Goal: Complete application form

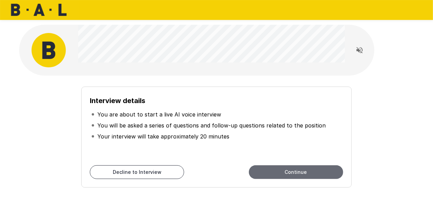
click at [261, 171] on button "Continue" at bounding box center [296, 172] width 94 height 14
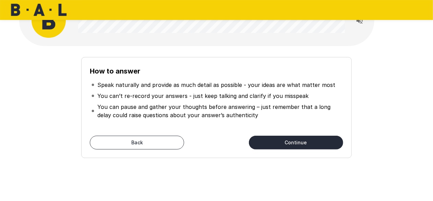
scroll to position [30, 0]
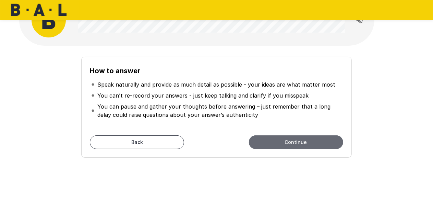
click at [272, 137] on button "Continue" at bounding box center [296, 142] width 94 height 14
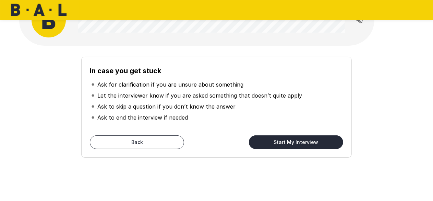
click at [269, 143] on button "Start My Interview" at bounding box center [296, 142] width 94 height 14
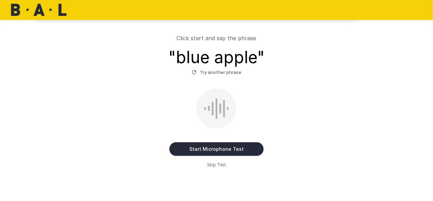
scroll to position [54, 0]
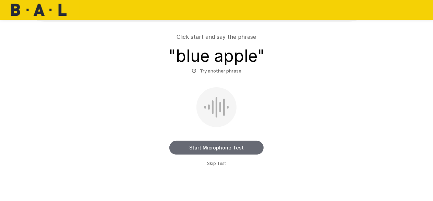
click at [212, 146] on button "Start Microphone Test" at bounding box center [217, 148] width 94 height 14
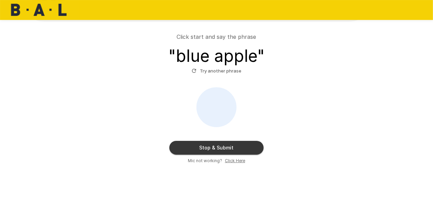
click at [214, 142] on button "Stop & Submit" at bounding box center [217, 148] width 94 height 14
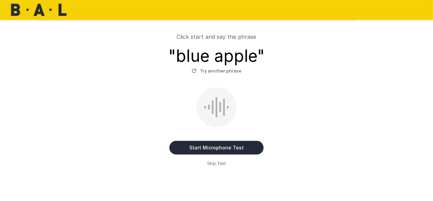
scroll to position [38, 0]
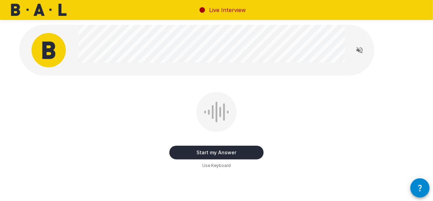
click at [209, 149] on button "Start my Answer" at bounding box center [217, 153] width 94 height 14
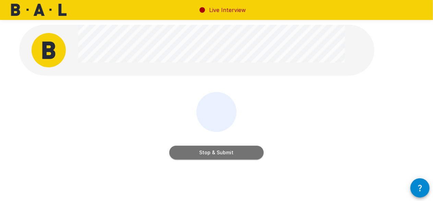
click at [205, 154] on button "Stop & Submit" at bounding box center [217, 153] width 94 height 14
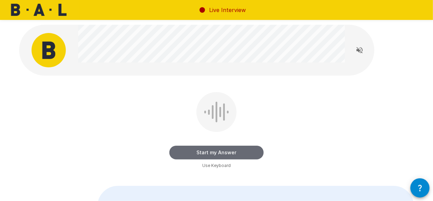
click at [217, 154] on button "Start my Answer" at bounding box center [217, 153] width 94 height 14
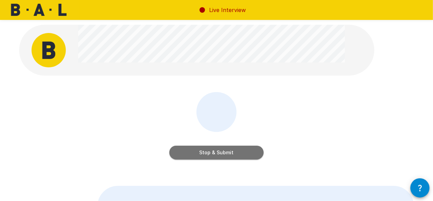
click at [224, 149] on button "Stop & Submit" at bounding box center [217, 153] width 94 height 14
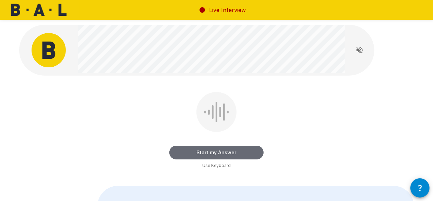
click at [217, 149] on button "Start my Answer" at bounding box center [217, 153] width 94 height 14
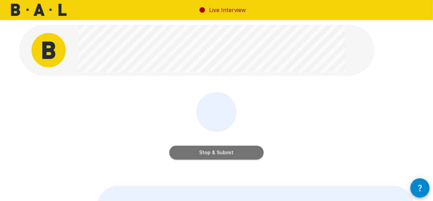
click at [217, 149] on button "Stop & Submit" at bounding box center [217, 153] width 94 height 14
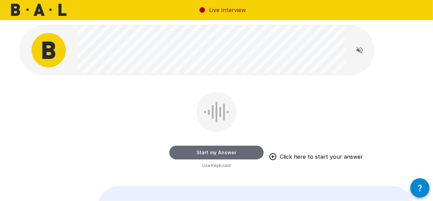
click at [191, 150] on button "Start my Answer" at bounding box center [217, 153] width 94 height 14
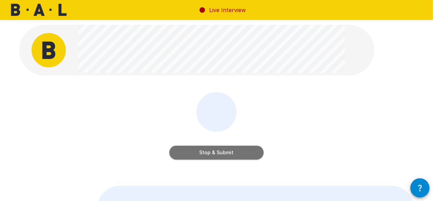
click at [210, 151] on button "Stop & Submit" at bounding box center [217, 153] width 94 height 14
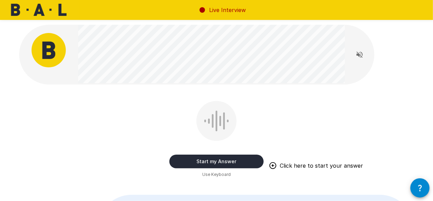
click at [204, 160] on button "Start my Answer" at bounding box center [217, 161] width 94 height 14
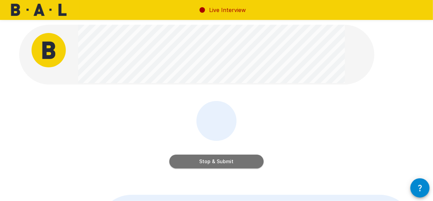
click at [211, 163] on button "Stop & Submit" at bounding box center [217, 161] width 94 height 14
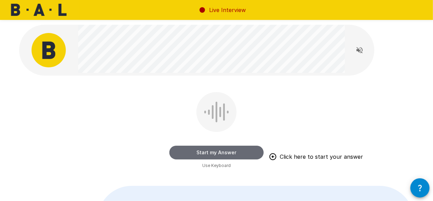
click at [197, 146] on button "Start my Answer" at bounding box center [217, 153] width 94 height 14
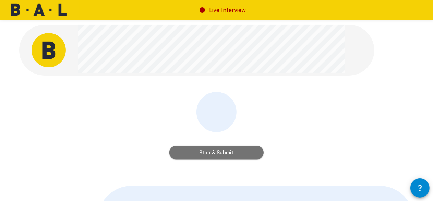
click at [198, 149] on button "Stop & Submit" at bounding box center [217, 153] width 94 height 14
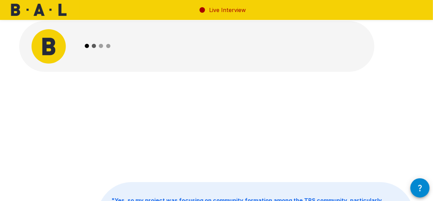
scroll to position [4, 0]
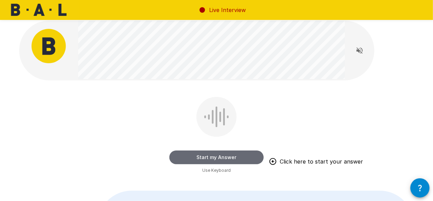
click at [204, 159] on button "Start my Answer" at bounding box center [217, 157] width 94 height 14
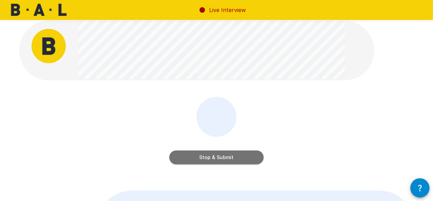
click at [234, 162] on button "Stop & Submit" at bounding box center [217, 157] width 94 height 14
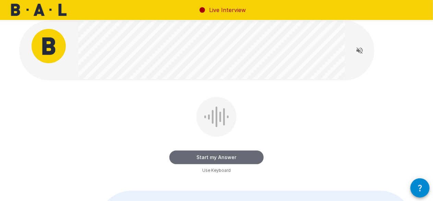
click at [200, 162] on button "Start my Answer" at bounding box center [217, 157] width 94 height 14
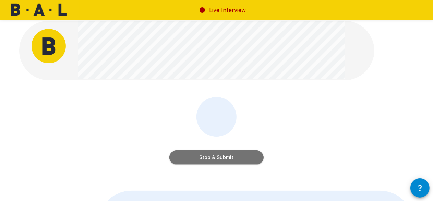
click at [209, 158] on button "Stop & Submit" at bounding box center [217, 157] width 94 height 14
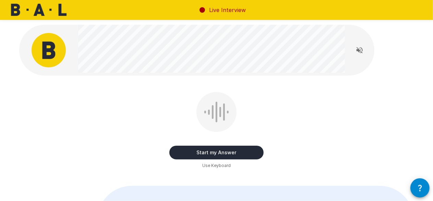
scroll to position [0, 0]
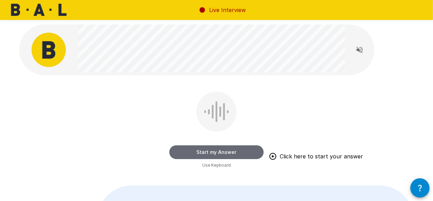
click at [212, 150] on button "Start my Answer" at bounding box center [217, 152] width 94 height 14
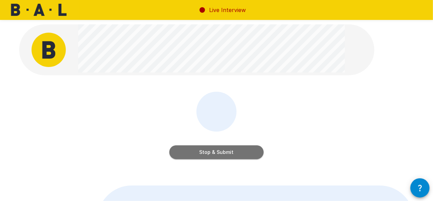
click at [212, 150] on button "Stop & Submit" at bounding box center [217, 152] width 94 height 14
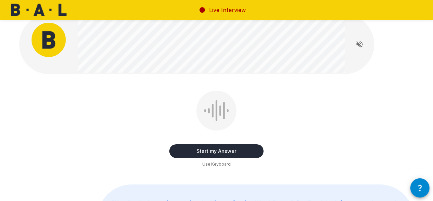
scroll to position [0, 0]
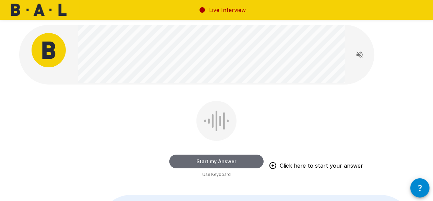
click at [193, 158] on button "Start my Answer" at bounding box center [217, 161] width 94 height 14
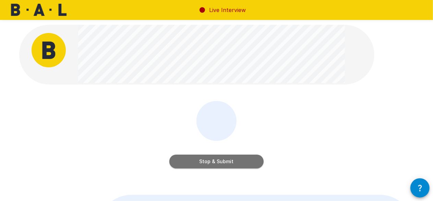
click at [221, 159] on button "Stop & Submit" at bounding box center [217, 161] width 94 height 14
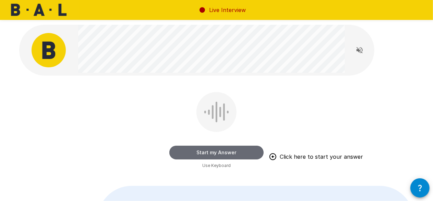
click at [202, 149] on button "Start my Answer" at bounding box center [217, 153] width 94 height 14
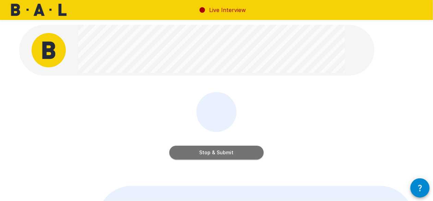
click at [202, 153] on button "Stop & Submit" at bounding box center [217, 153] width 94 height 14
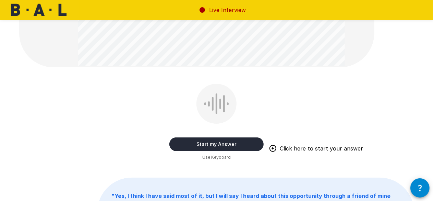
scroll to position [151, 0]
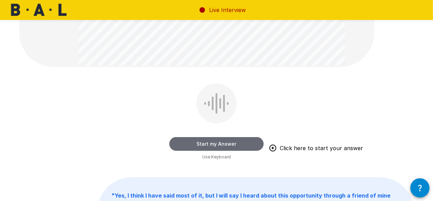
click at [221, 148] on button "Start my Answer" at bounding box center [217, 144] width 94 height 14
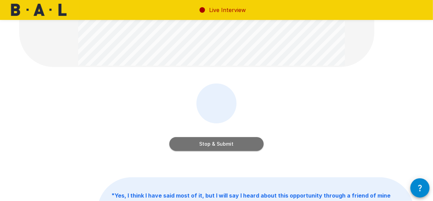
click at [214, 146] on button "Stop & Submit" at bounding box center [217, 144] width 94 height 14
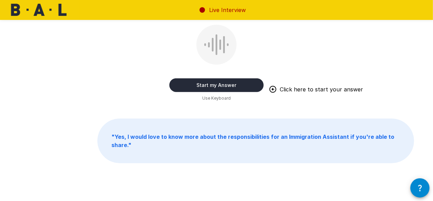
scroll to position [314, 0]
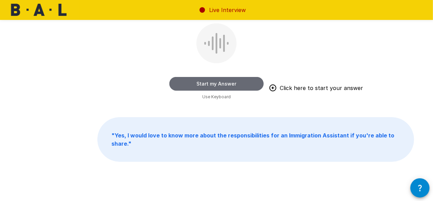
click at [207, 86] on button "Start my Answer" at bounding box center [217, 84] width 94 height 14
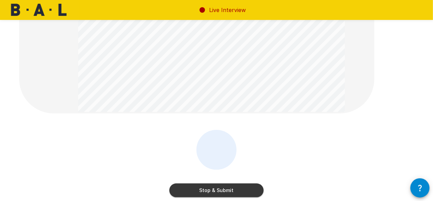
scroll to position [234, 0]
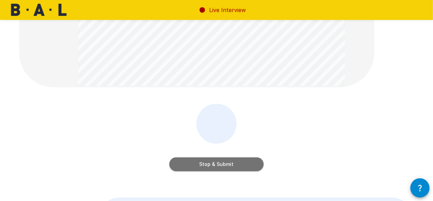
click at [214, 162] on button "Stop & Submit" at bounding box center [217, 164] width 94 height 14
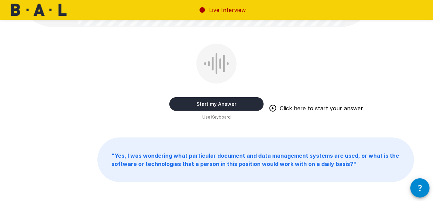
scroll to position [180, 0]
click at [207, 106] on button "Start my Answer" at bounding box center [217, 105] width 94 height 14
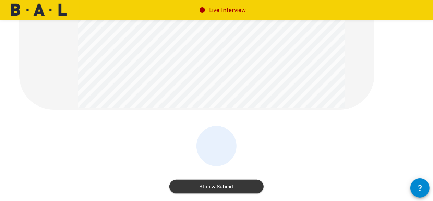
scroll to position [108, 0]
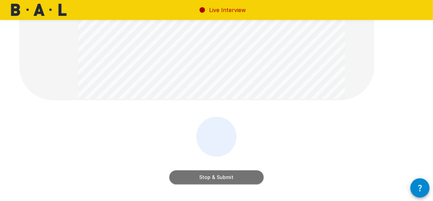
click at [216, 172] on button "Stop & Submit" at bounding box center [217, 177] width 94 height 14
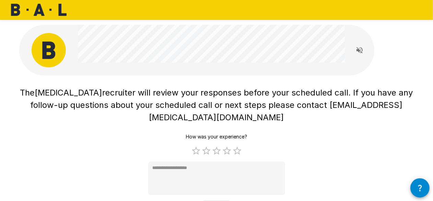
scroll to position [15, 0]
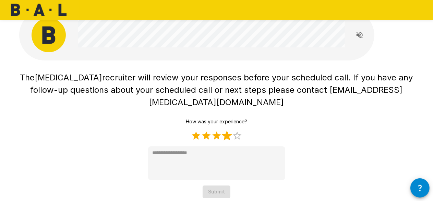
click at [228, 130] on label "4 Stars" at bounding box center [227, 135] width 10 height 10
type textarea "*"
